Goal: Communication & Community: Connect with others

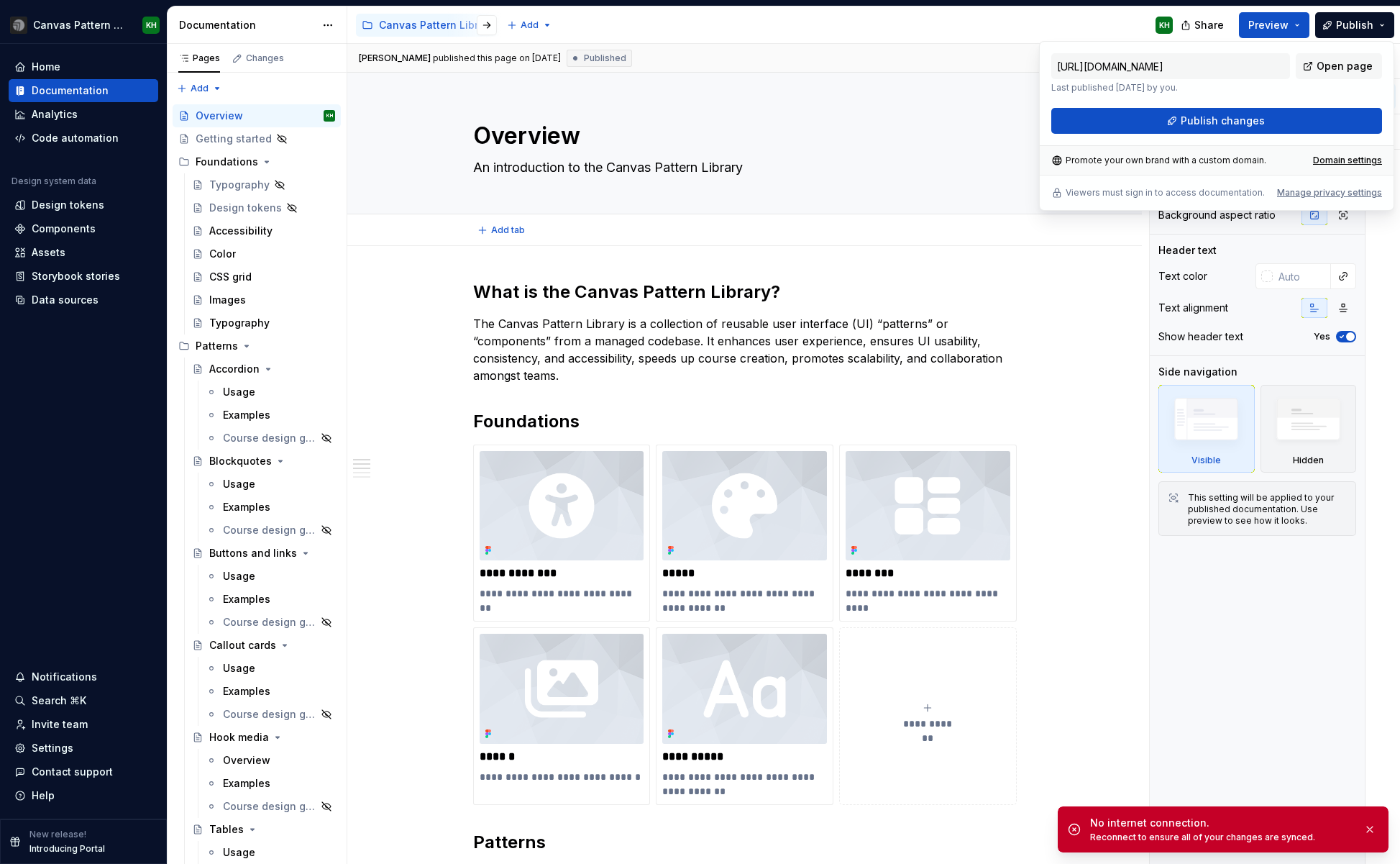
type textarea "*"
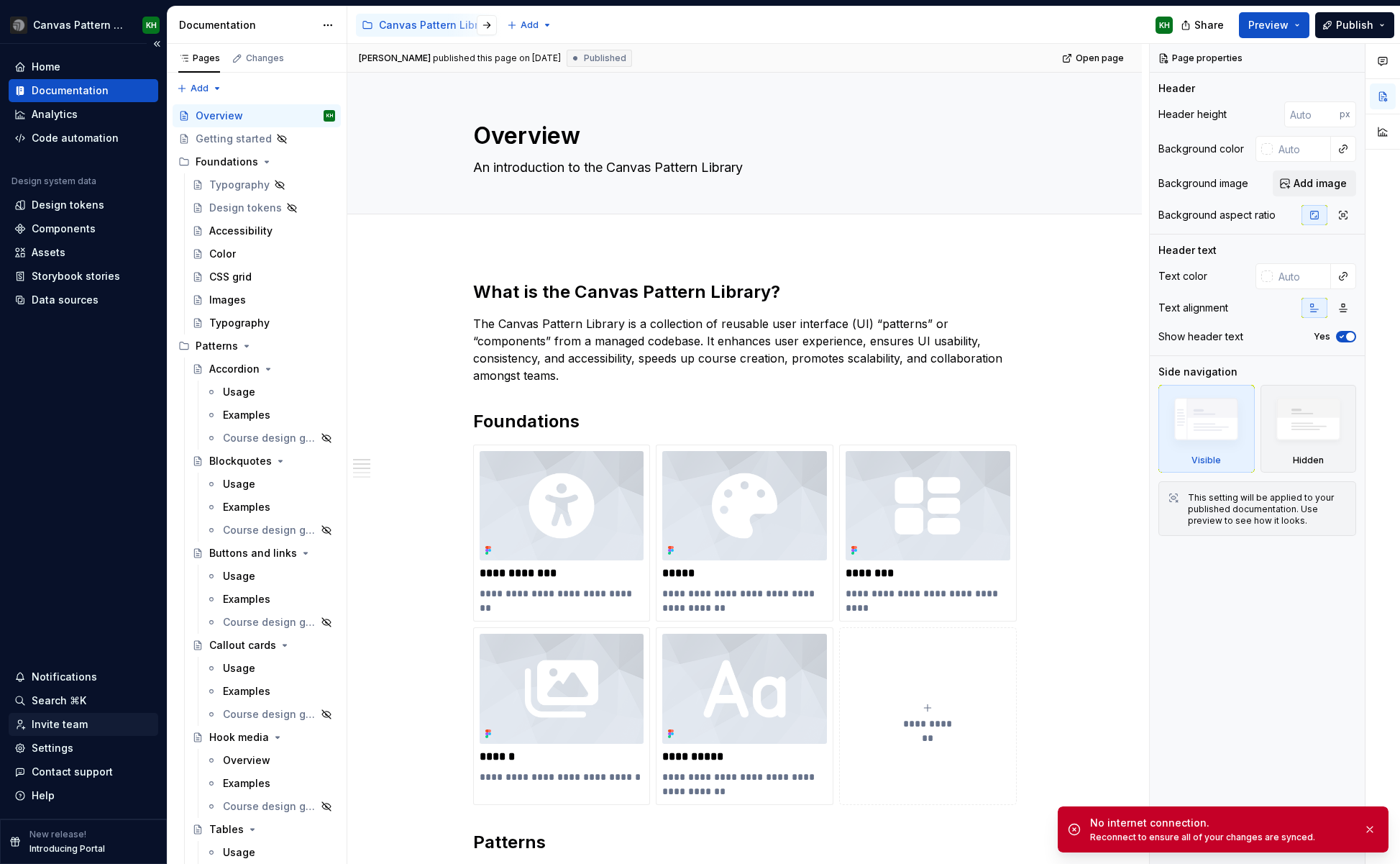
click at [66, 726] on div "Invite team" at bounding box center [60, 724] width 56 height 14
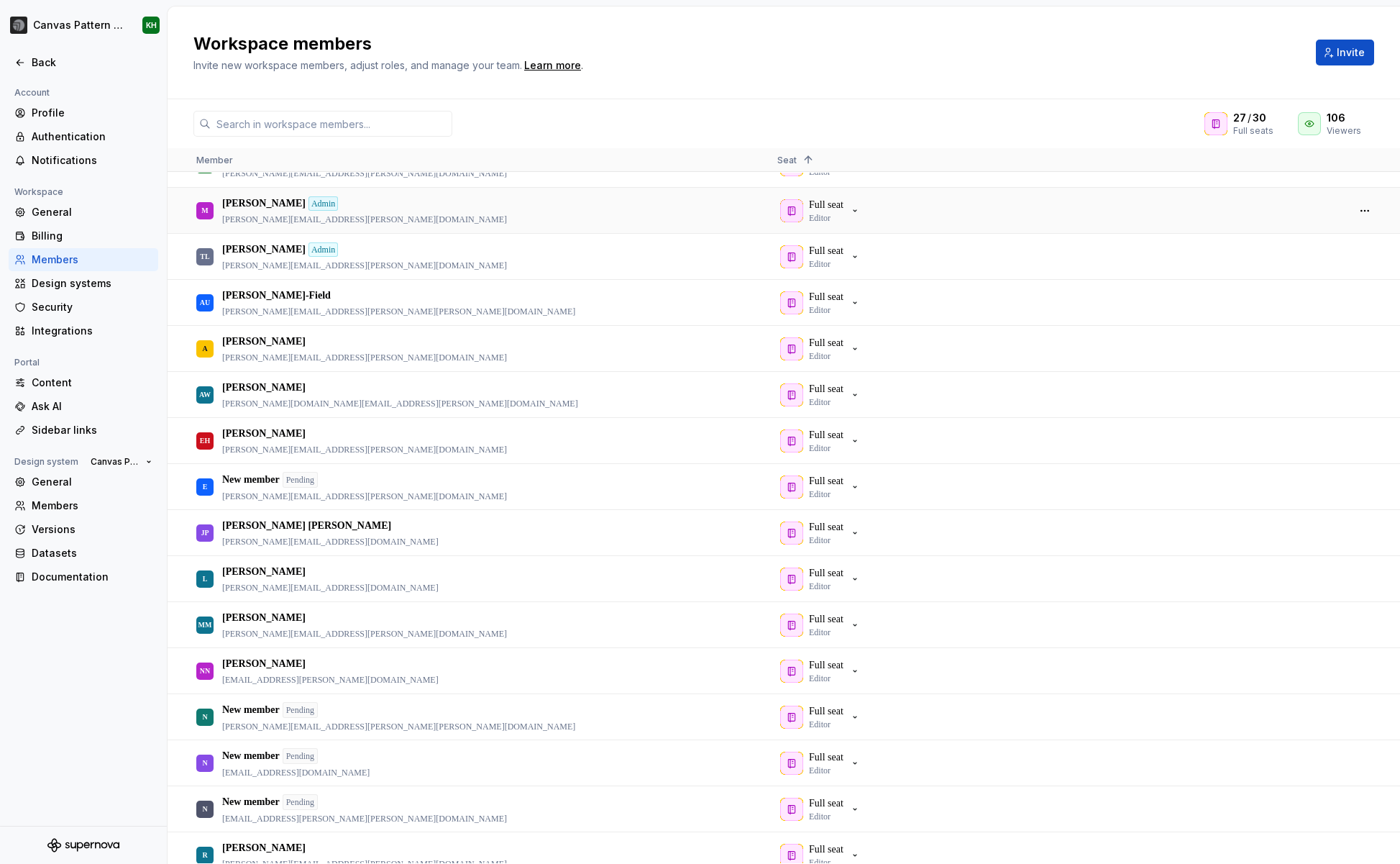
scroll to position [114, 0]
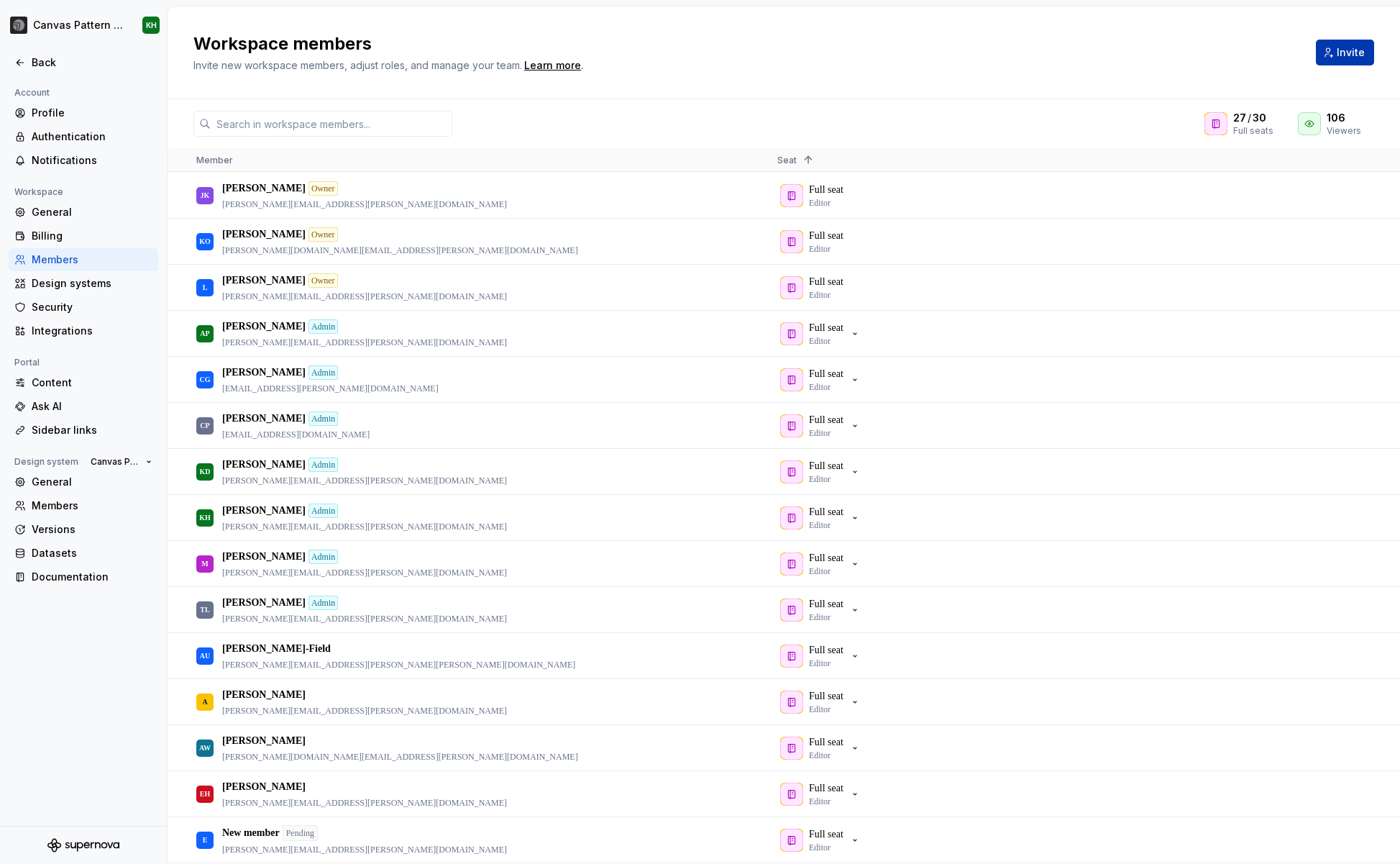
click at [1333, 56] on button "Invite" at bounding box center [1345, 52] width 58 height 26
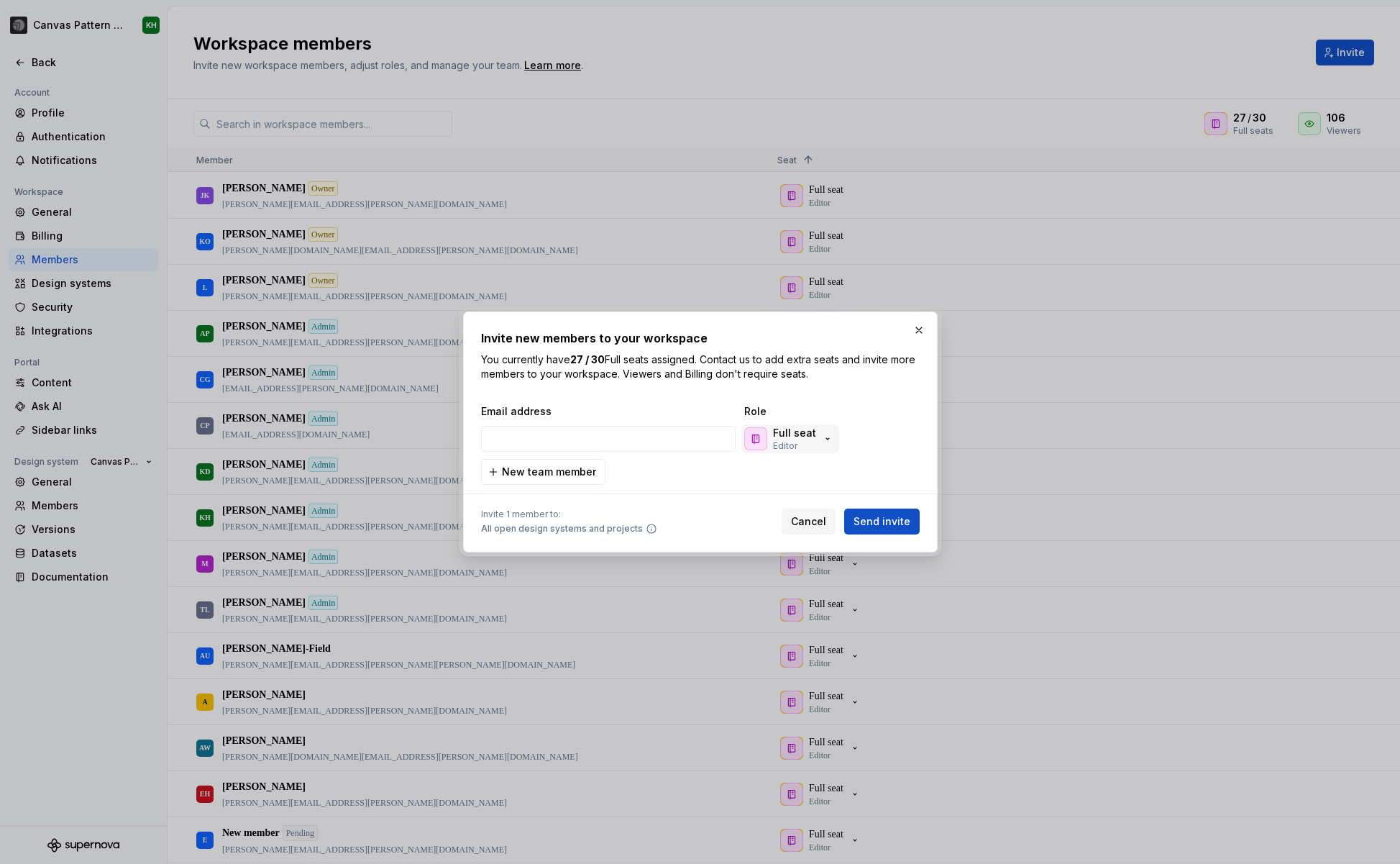
click at [822, 437] on icon "button" at bounding box center [827, 438] width 12 height 12
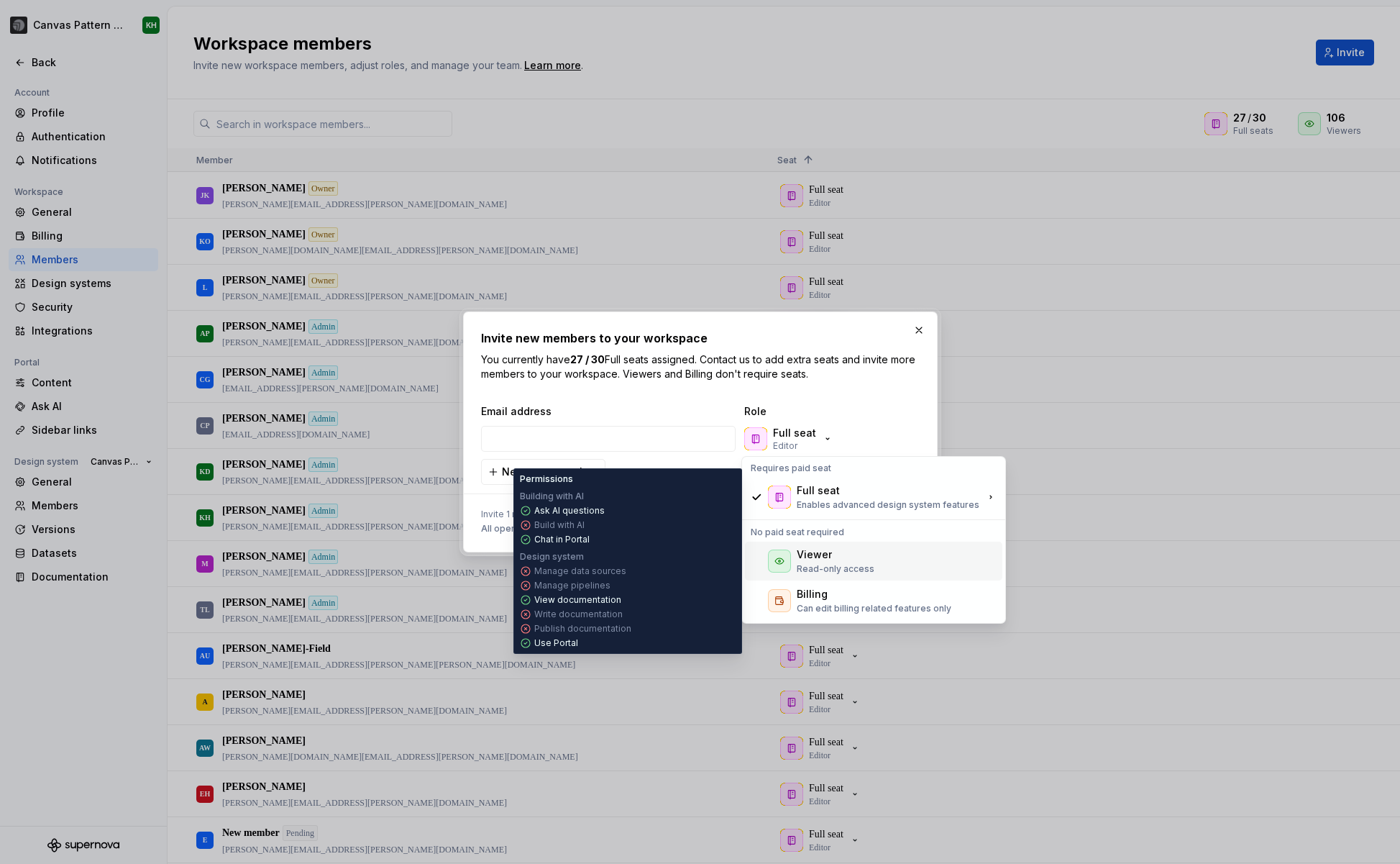
click at [822, 554] on div "Viewer" at bounding box center [814, 554] width 35 height 14
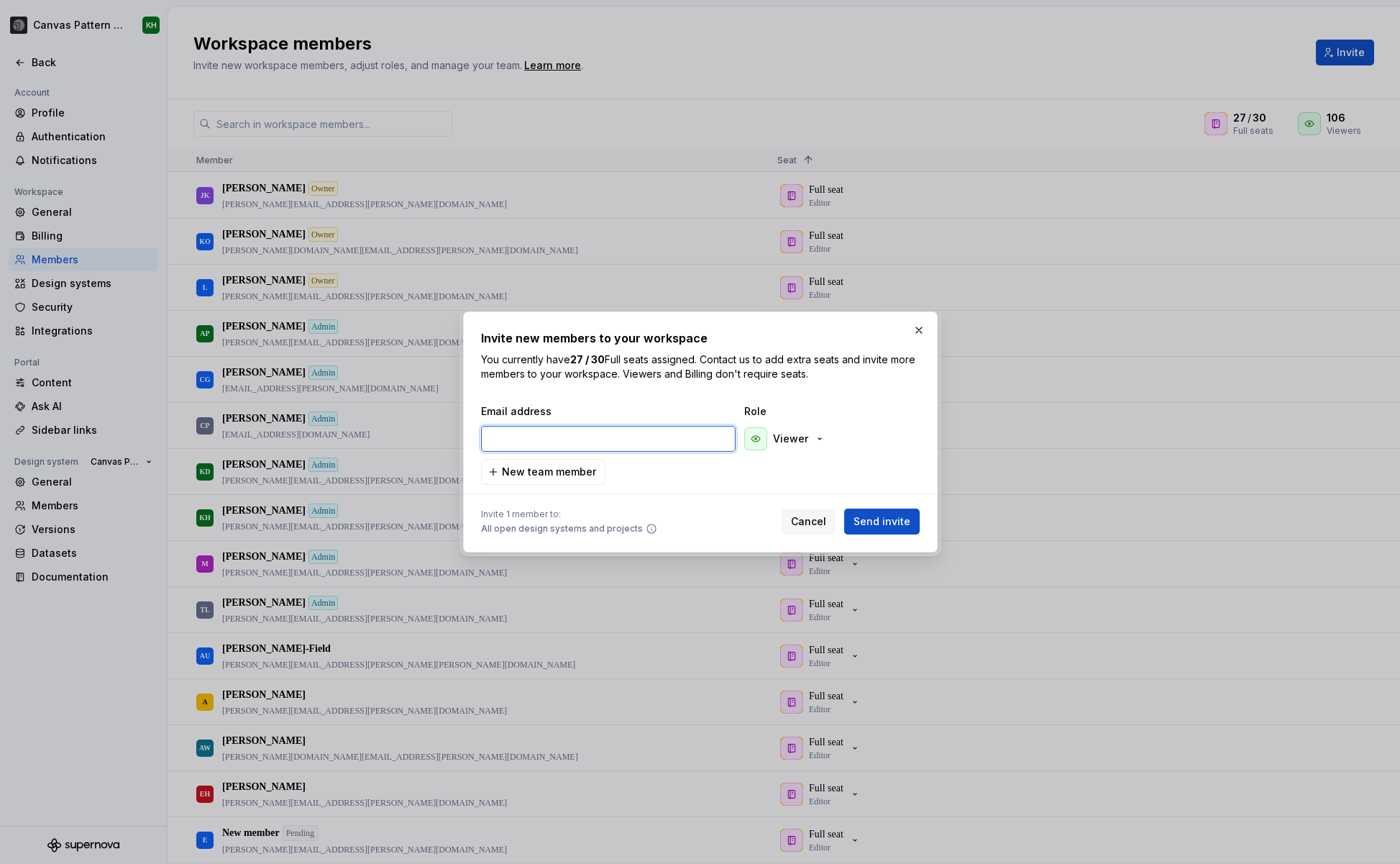
click at [595, 442] on input "email" at bounding box center [608, 438] width 255 height 26
paste input "[PERSON_NAME][EMAIL_ADDRESS][PERSON_NAME][DOMAIN_NAME]"
type input "[PERSON_NAME][EMAIL_ADDRESS][PERSON_NAME][DOMAIN_NAME]"
click at [811, 517] on span "Cancel" at bounding box center [808, 521] width 35 height 14
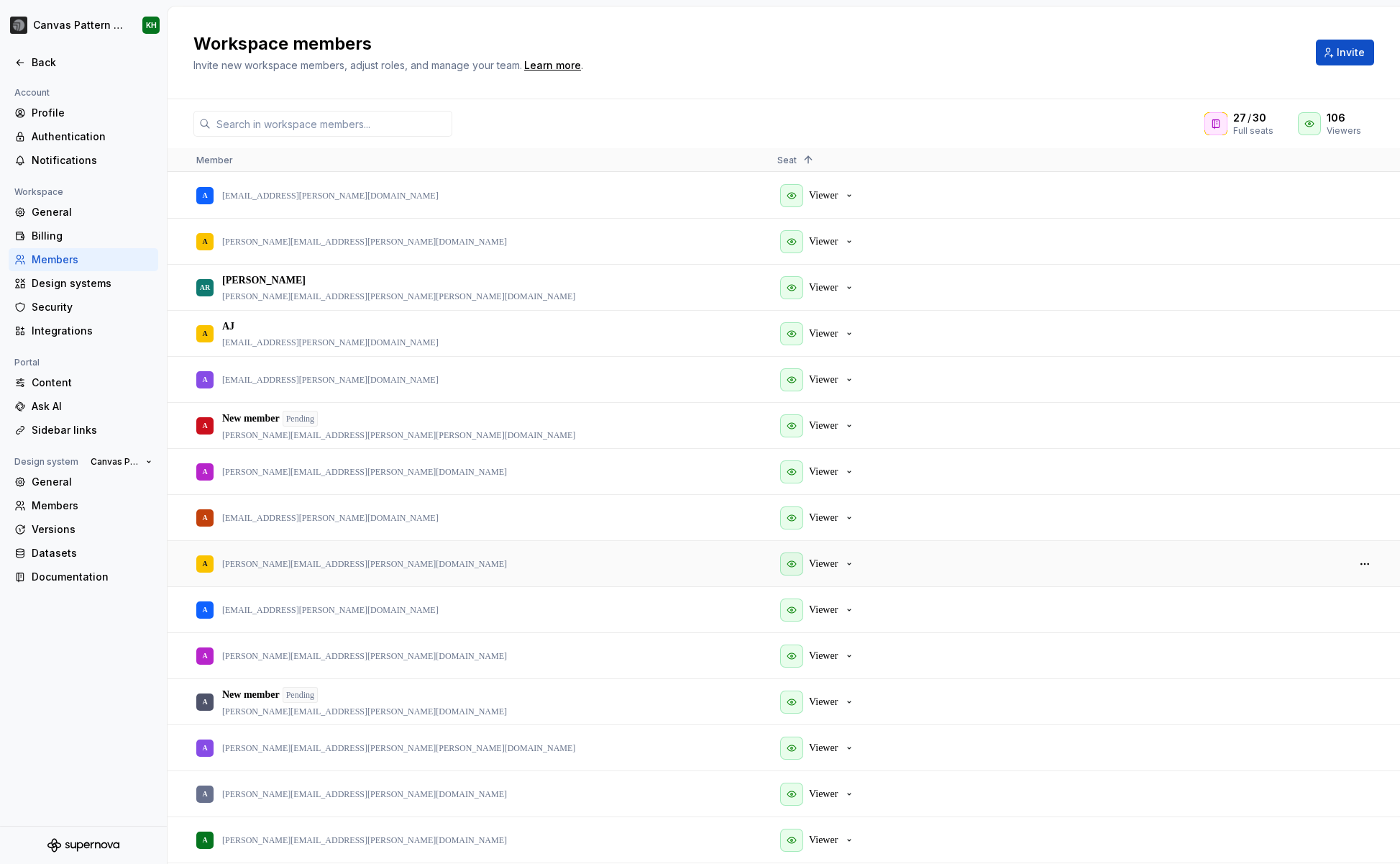
scroll to position [1329, 0]
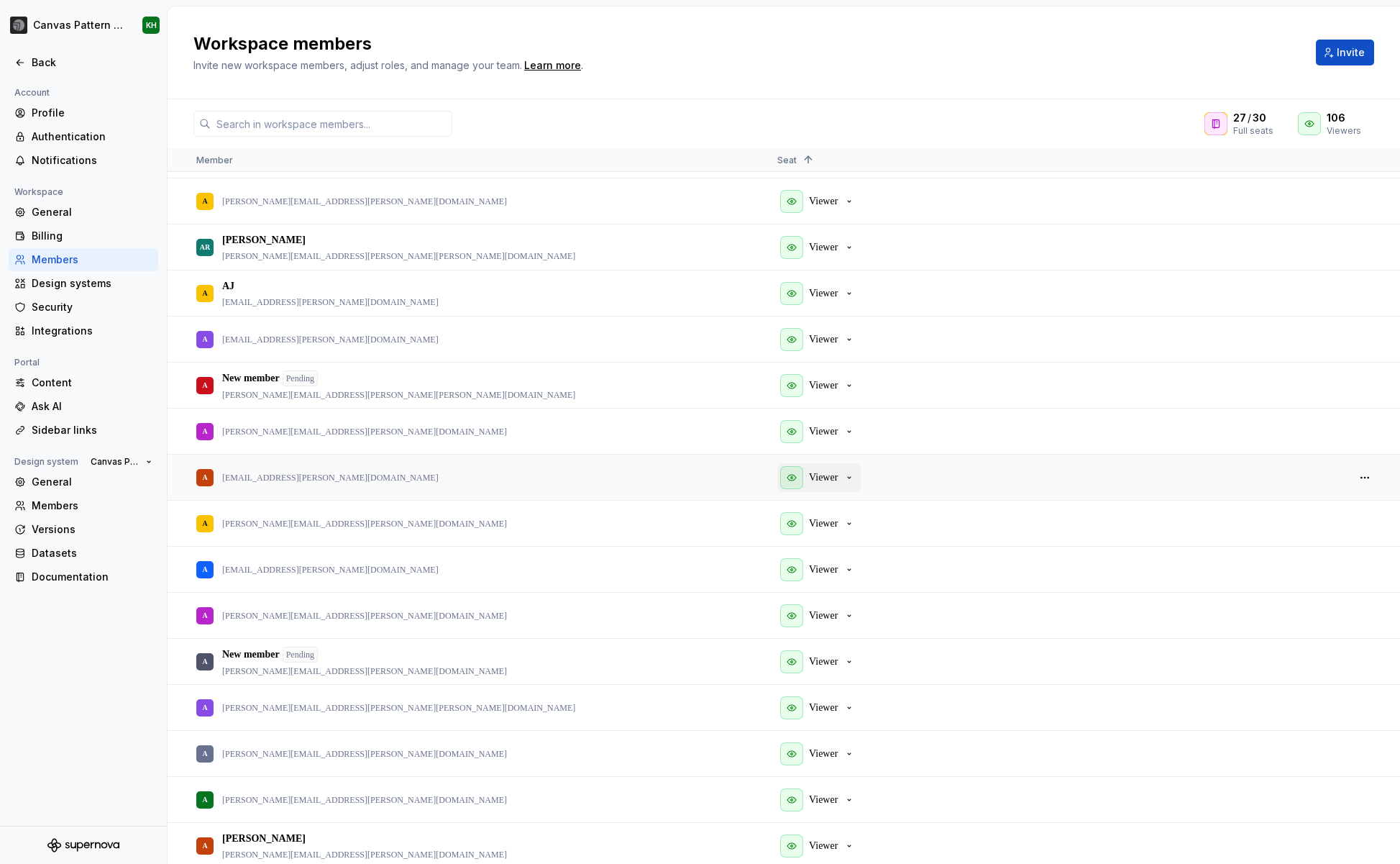
click at [854, 476] on icon "button" at bounding box center [849, 477] width 12 height 12
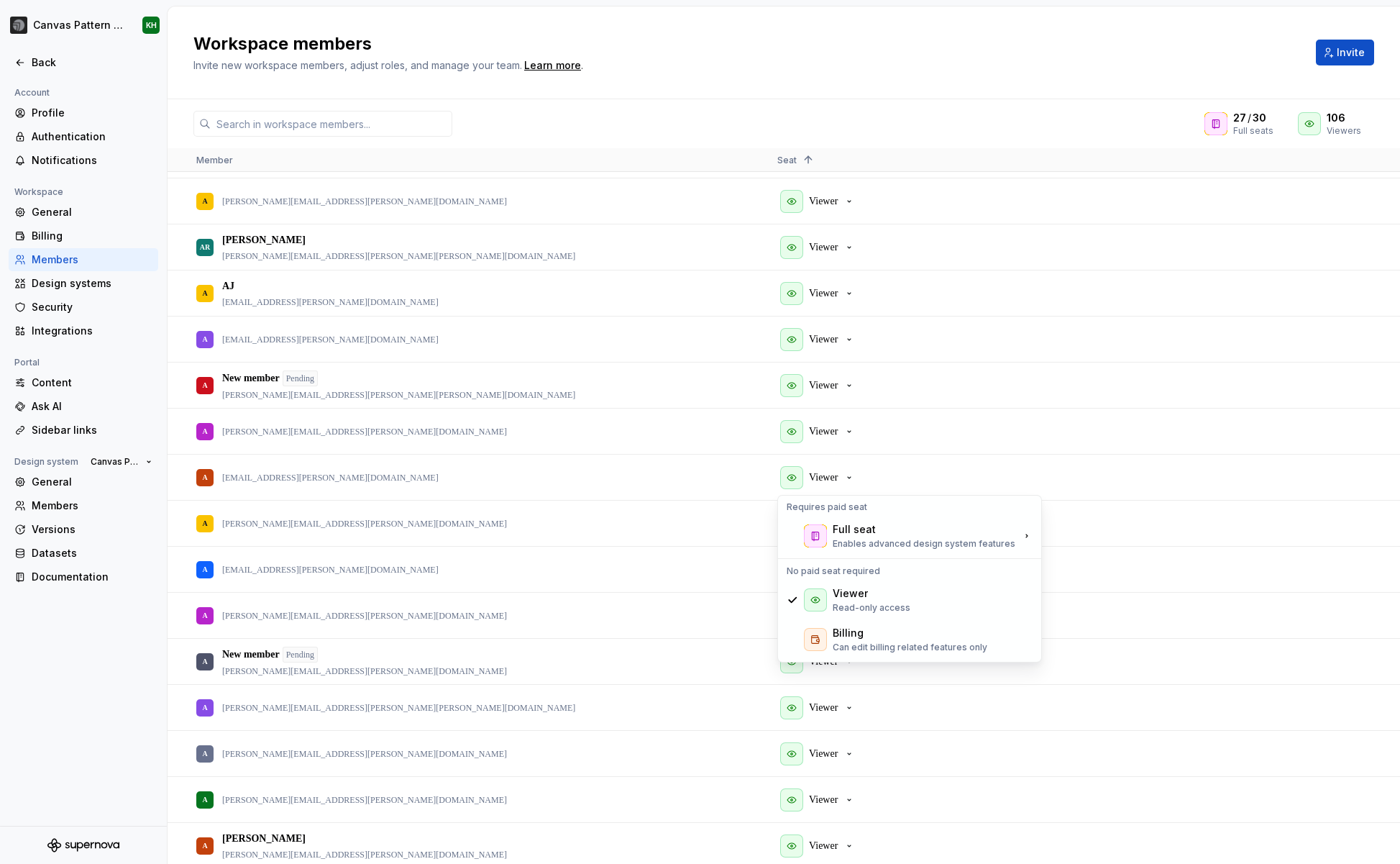
click at [920, 117] on div "27 / 30 Full seats 106 Viewers" at bounding box center [784, 123] width 1232 height 26
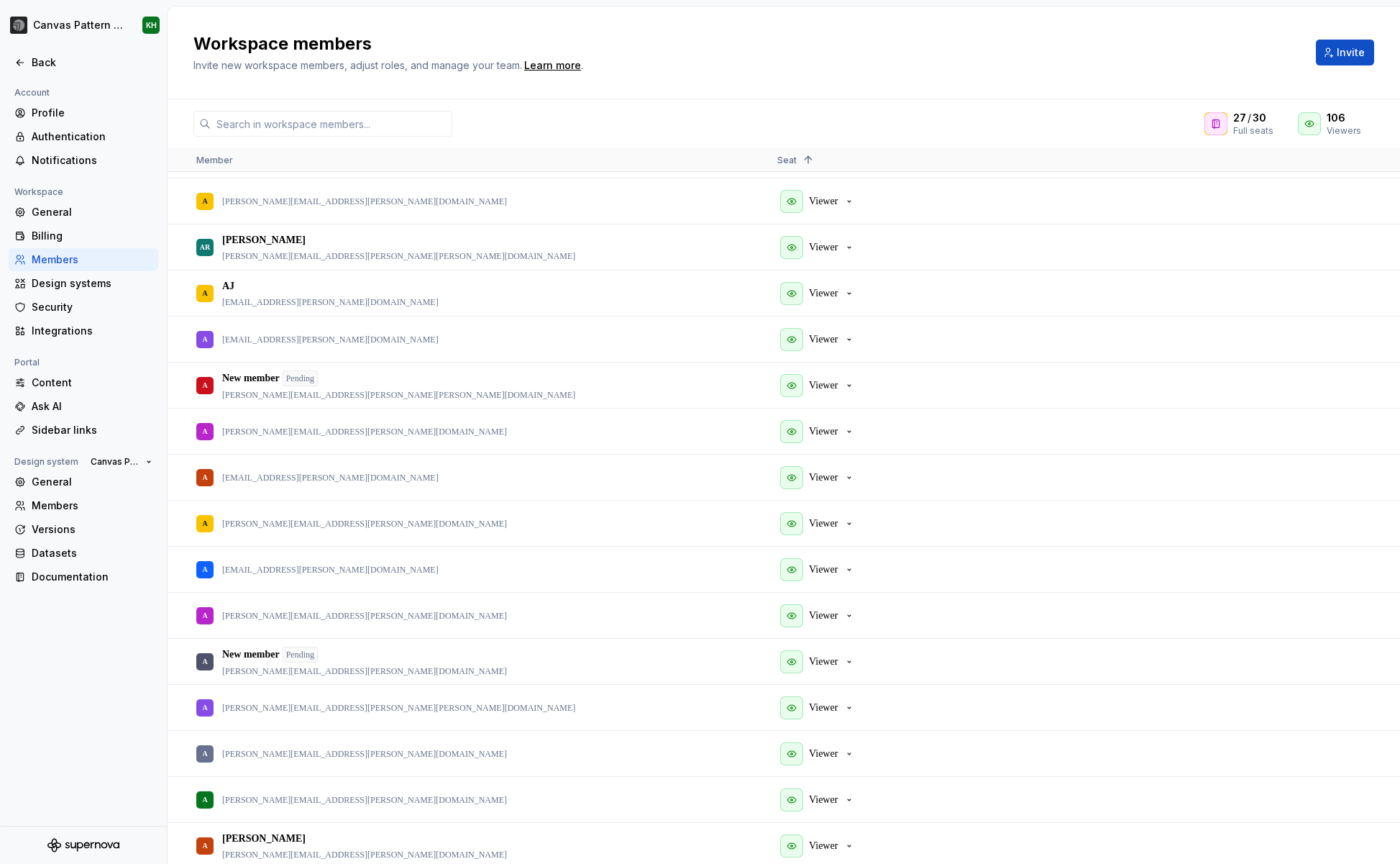
click at [769, 53] on h2 "Workspace members" at bounding box center [746, 43] width 1105 height 23
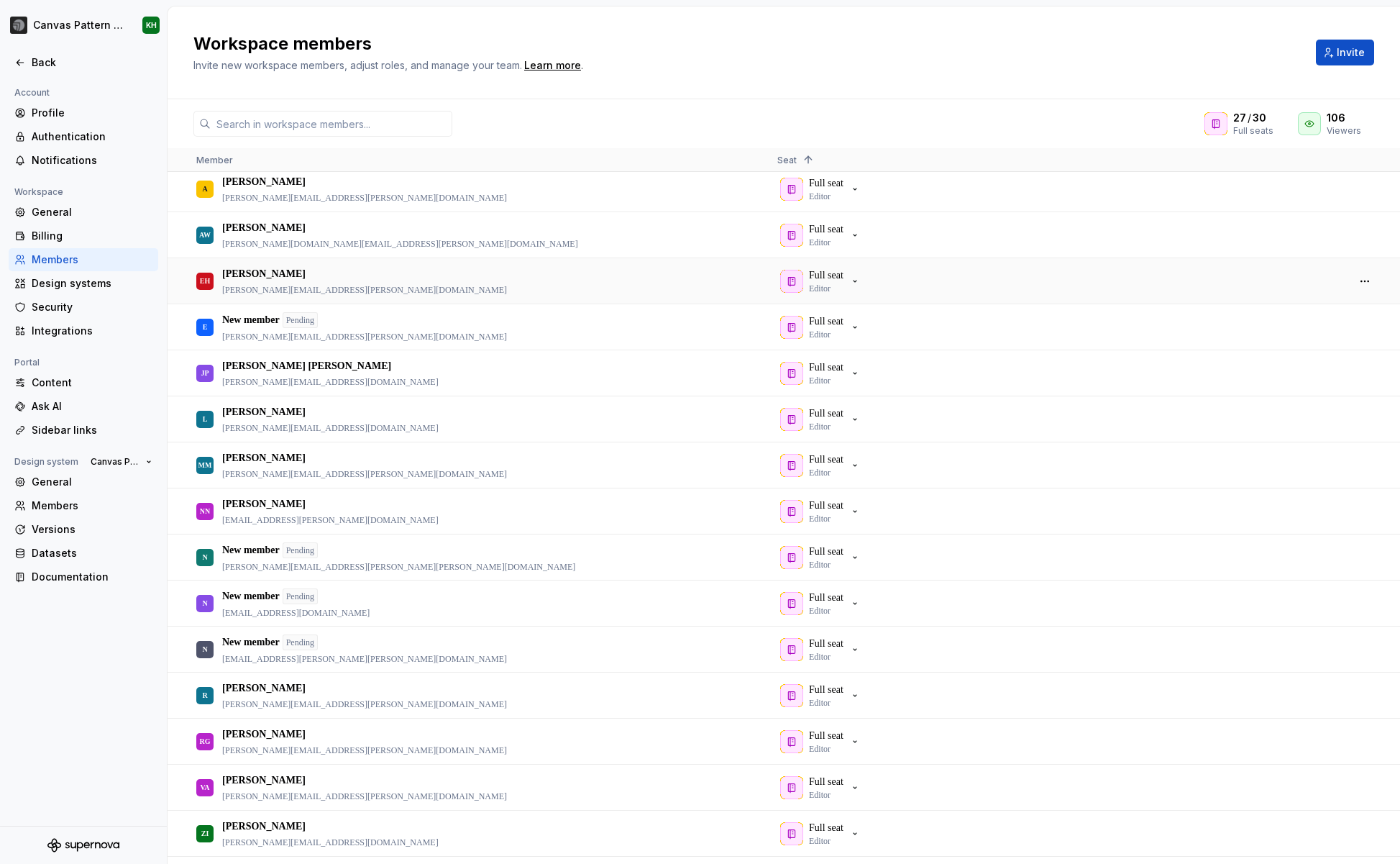
scroll to position [422, 0]
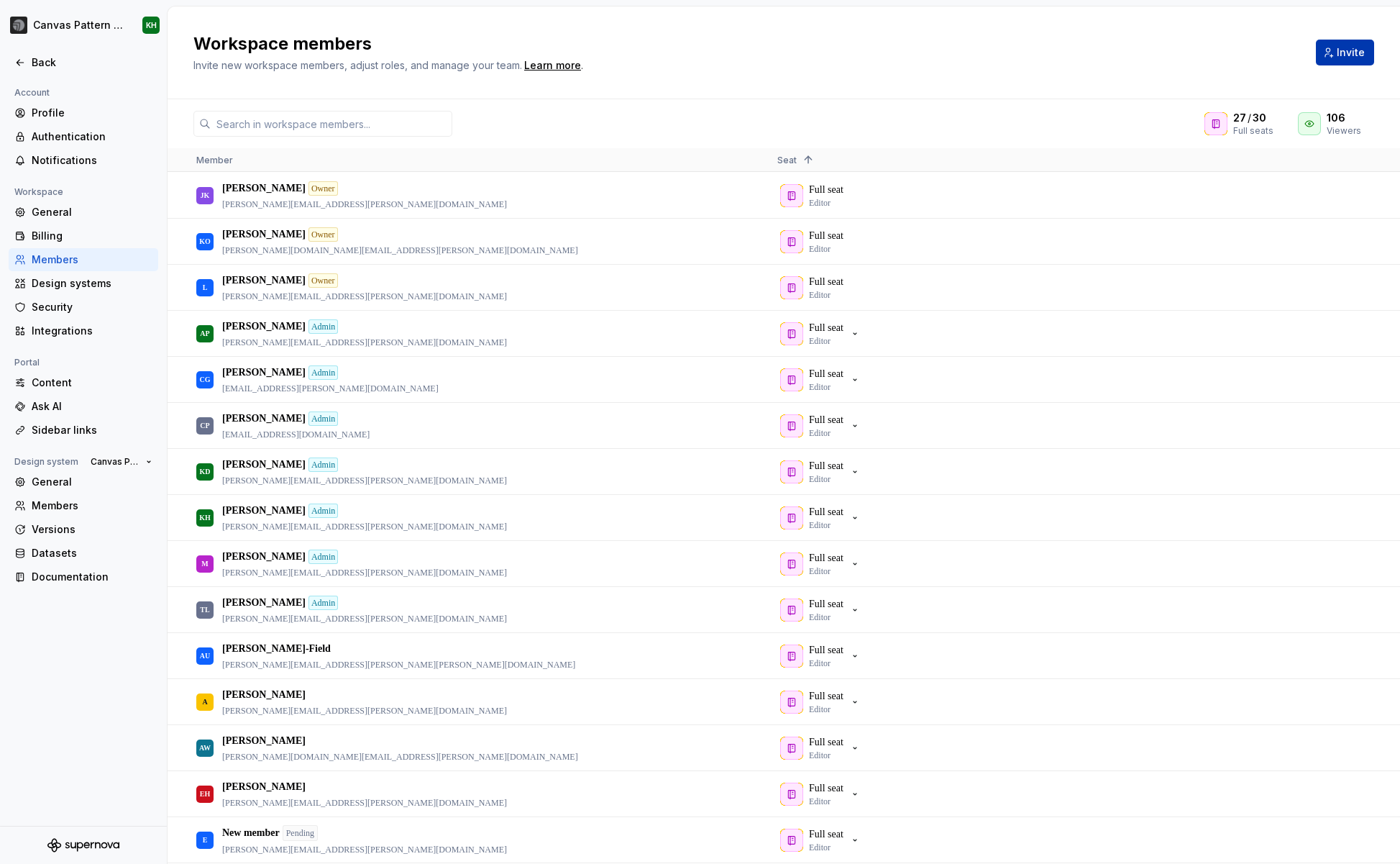
click at [1345, 60] on button "Invite" at bounding box center [1345, 52] width 58 height 26
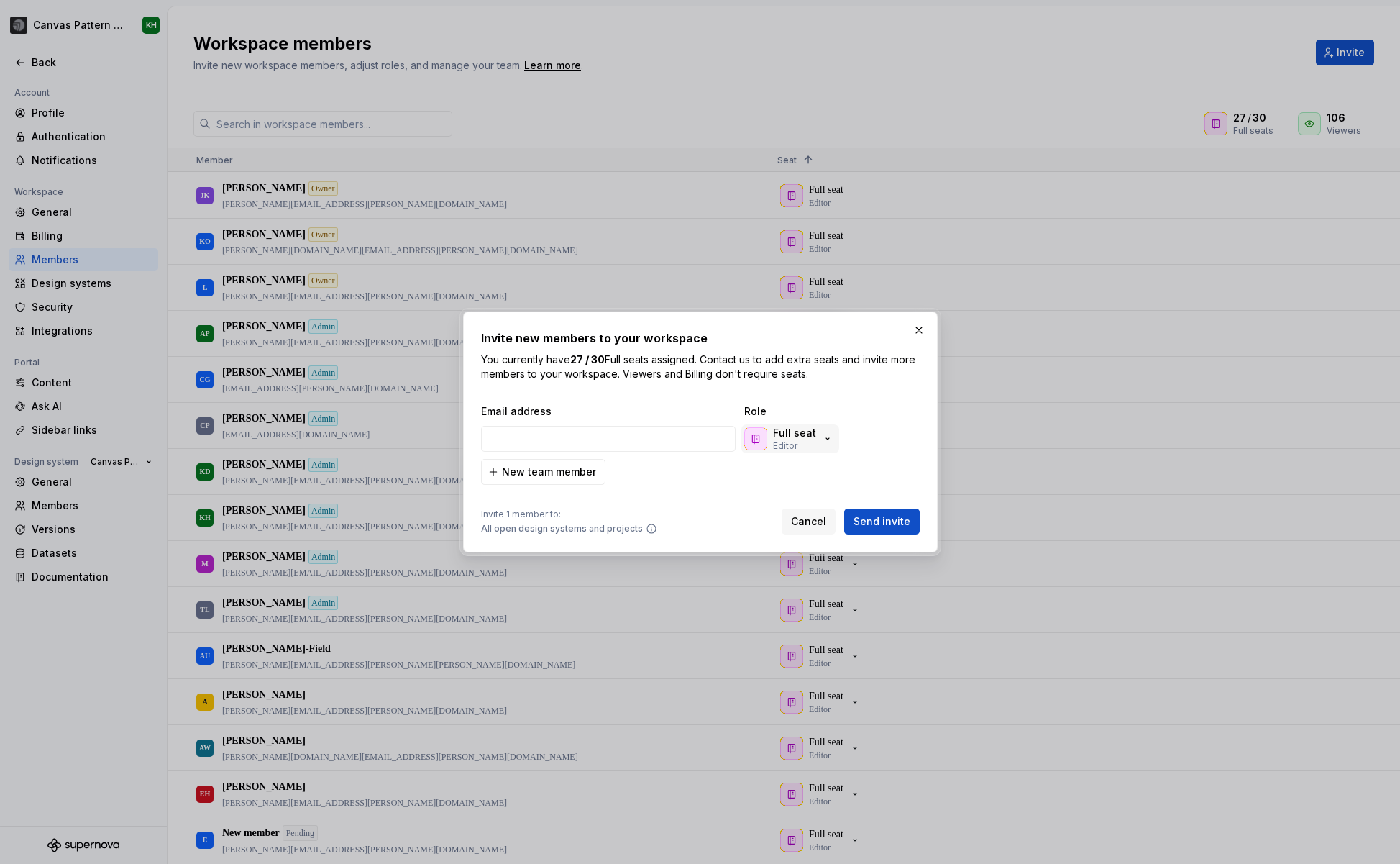
click at [825, 433] on icon "button" at bounding box center [827, 438] width 12 height 12
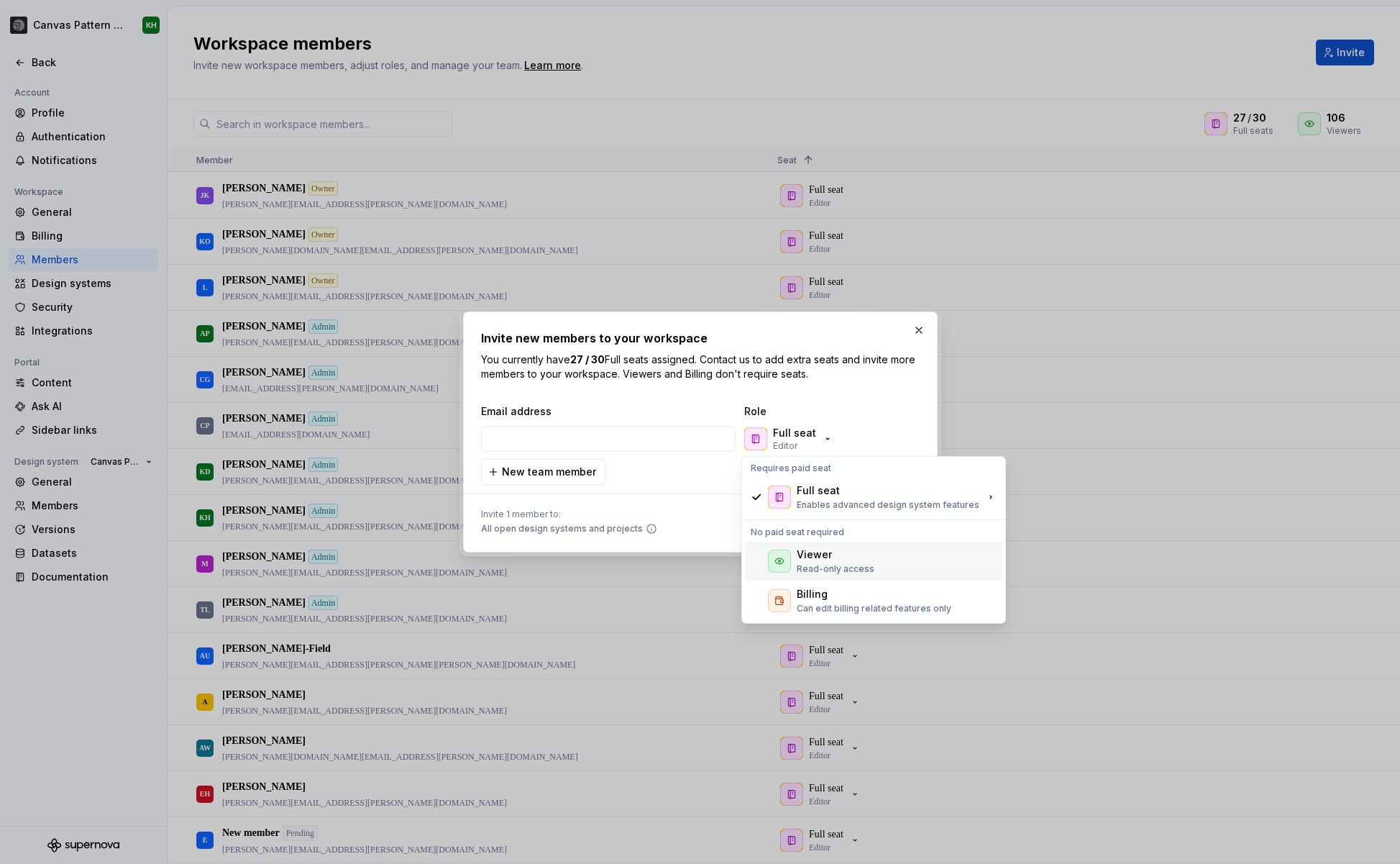
click at [842, 563] on p "Read-only access" at bounding box center [835, 568] width 78 height 12
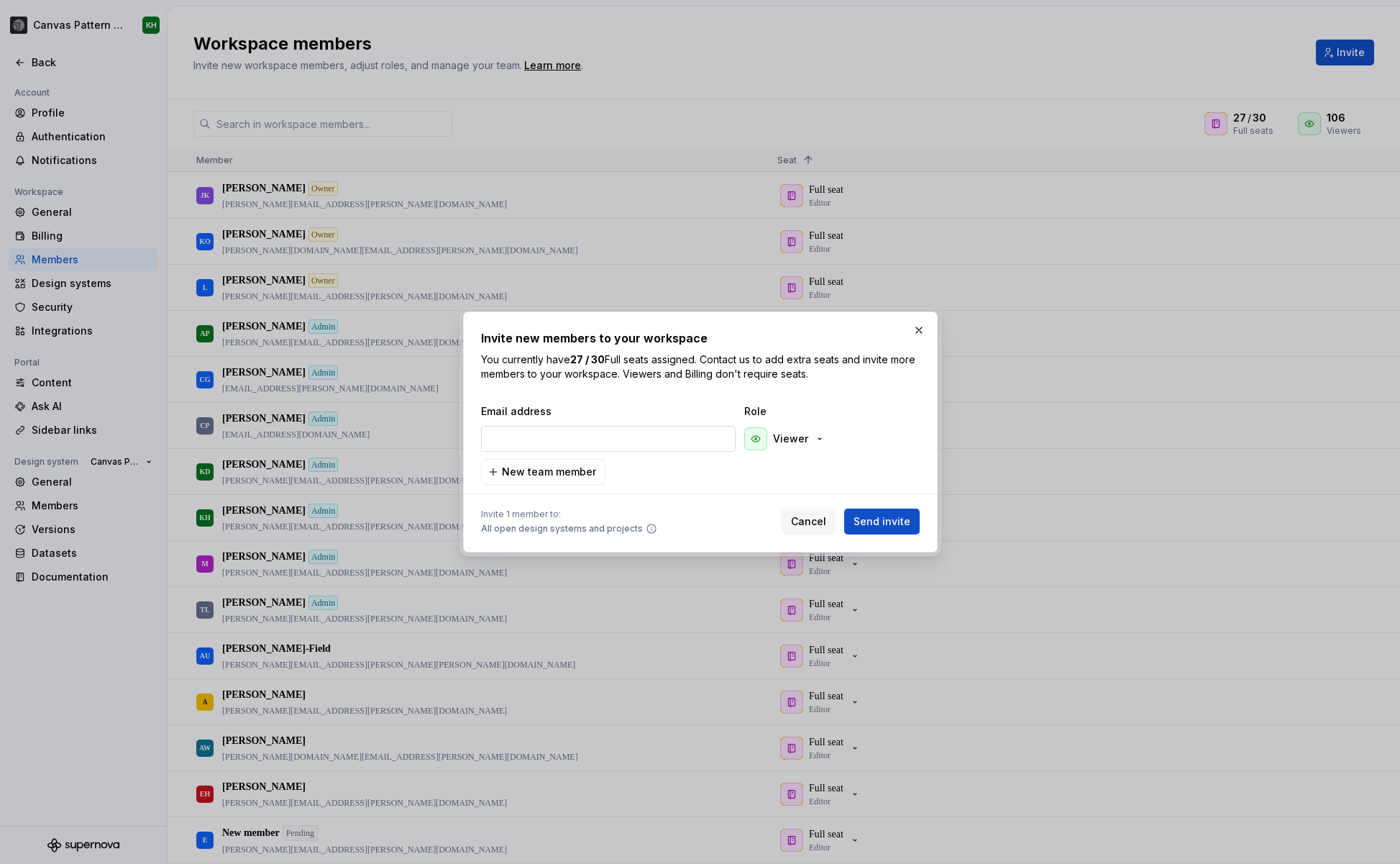
click at [562, 440] on input "email" at bounding box center [608, 438] width 255 height 26
paste input "[PERSON_NAME][EMAIL_ADDRESS][PERSON_NAME][DOMAIN_NAME]"
type input "[PERSON_NAME][EMAIL_ADDRESS][PERSON_NAME][DOMAIN_NAME]"
click at [888, 525] on span "Send invite" at bounding box center [882, 521] width 56 height 14
